Goal: Transaction & Acquisition: Purchase product/service

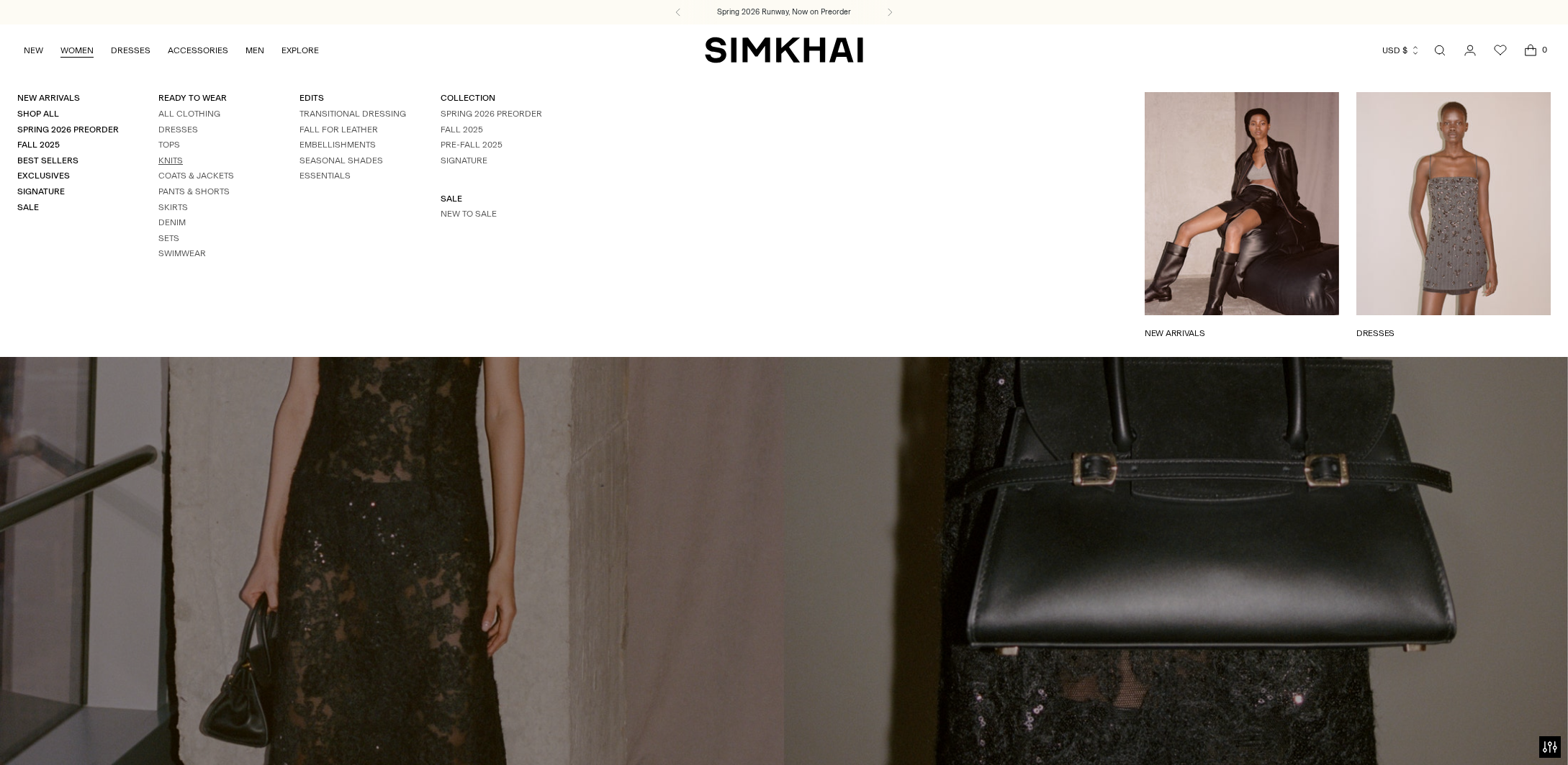
click at [172, 159] on link "Knits" at bounding box center [171, 160] width 25 height 11
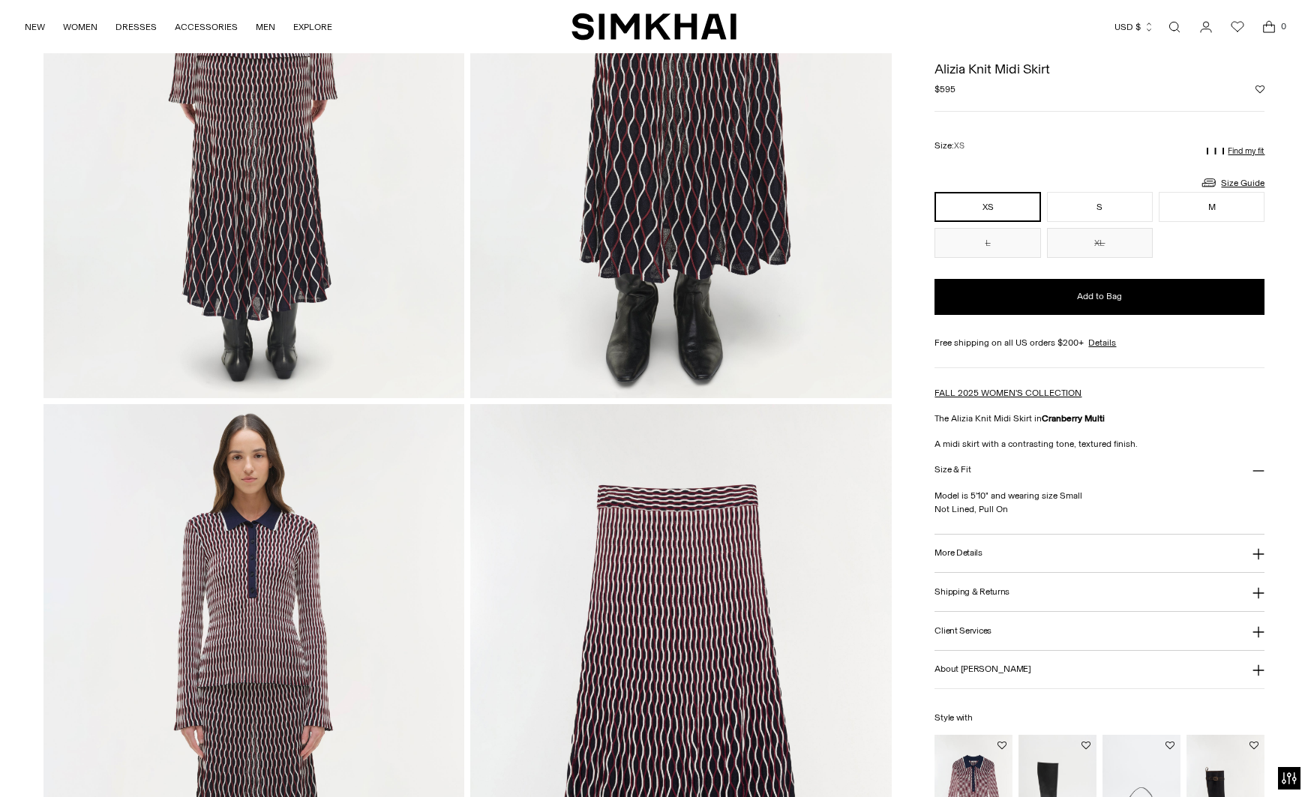
scroll to position [1661, 0]
